Goal: Task Accomplishment & Management: Manage account settings

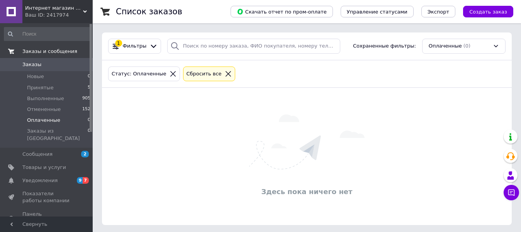
click at [30, 49] on span "Заказы и сообщения" at bounding box center [49, 51] width 55 height 7
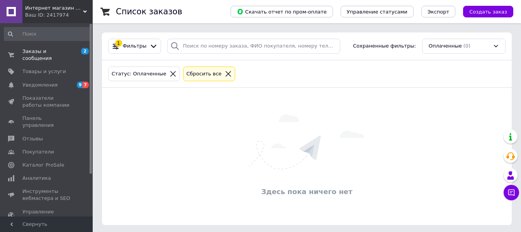
click at [225, 73] on icon at bounding box center [228, 73] width 7 height 7
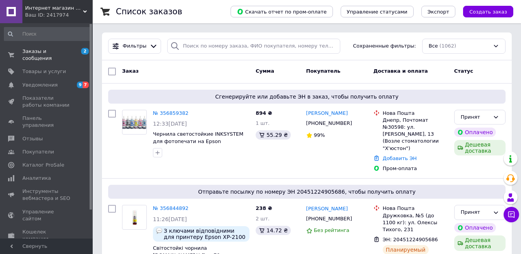
drag, startPoint x: 176, startPoint y: 112, endPoint x: 159, endPoint y: 132, distance: 25.5
click at [176, 113] on link "№ 356859382" at bounding box center [171, 113] width 36 height 6
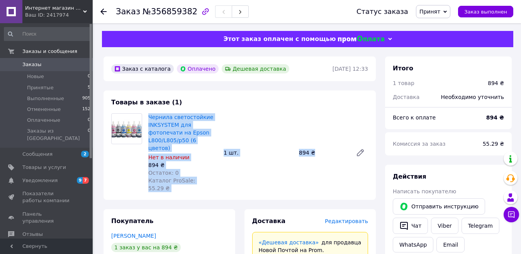
drag, startPoint x: 147, startPoint y: 111, endPoint x: 319, endPoint y: 140, distance: 175.1
click at [319, 140] on div "Товары в заказе (1) Чернила светостойкие INKSYSTEM для фотопечати на Epson L800…" at bounding box center [239, 144] width 272 height 109
copy div "Чернила светостойкие INKSYSTEM для фотопечати на Epson L800/L805/p50 (6 цветов)…"
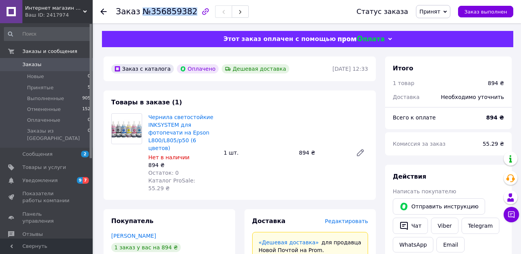
drag, startPoint x: 139, startPoint y: 12, endPoint x: 186, endPoint y: 11, distance: 46.3
click at [186, 11] on span "№356859382" at bounding box center [169, 11] width 55 height 9
copy span "№356859382"
click at [49, 164] on span "Товары и услуги" at bounding box center [44, 167] width 44 height 7
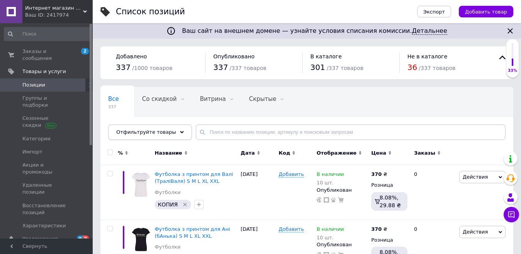
click at [170, 131] on div "Отфильтруйте товары" at bounding box center [150, 131] width 84 height 15
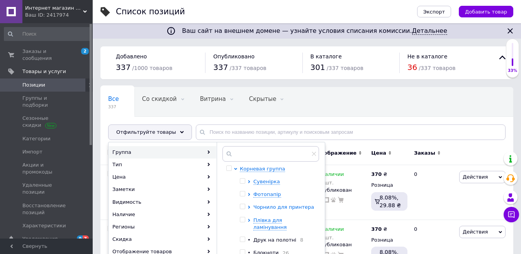
click at [288, 208] on span "Чорнило для принтера" at bounding box center [283, 207] width 61 height 6
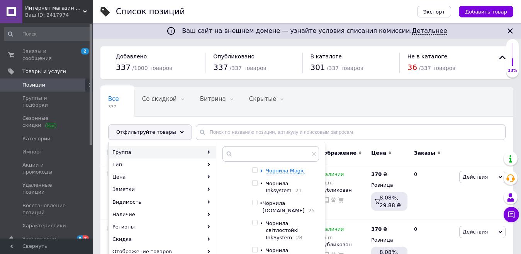
scroll to position [77, 0]
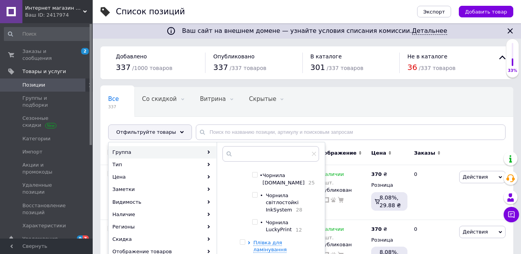
click at [257, 197] on input "checkbox" at bounding box center [254, 194] width 5 height 5
checkbox input "true"
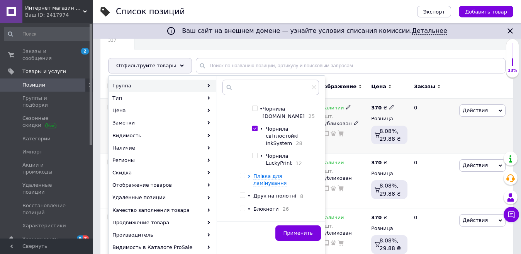
scroll to position [116, 0]
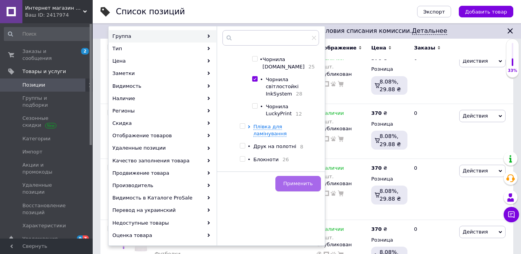
click at [299, 181] on span "Применить" at bounding box center [297, 183] width 29 height 6
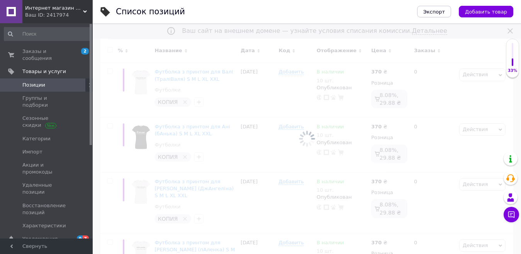
scroll to position [0, 9]
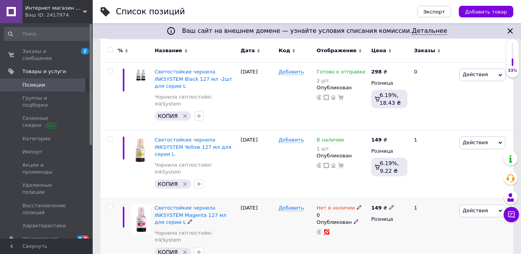
click at [357, 205] on use at bounding box center [359, 207] width 4 height 4
click at [375, 212] on li "В наличии" at bounding box center [400, 217] width 73 height 11
click at [385, 223] on input "0" at bounding box center [393, 230] width 59 height 15
type input "1"
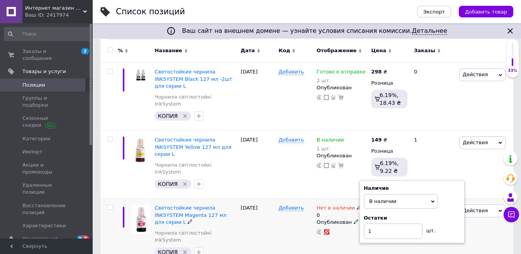
click at [271, 215] on div "[DATE]" at bounding box center [258, 232] width 38 height 68
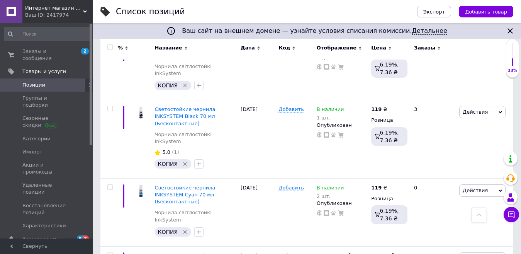
scroll to position [1120, 0]
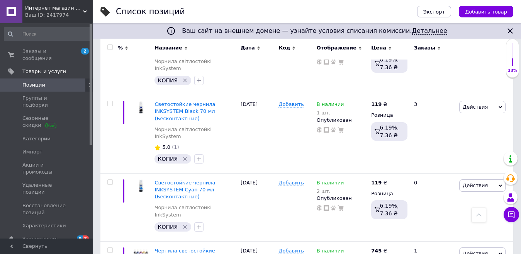
type input "1"
